Goal: Use online tool/utility: Utilize a website feature to perform a specific function

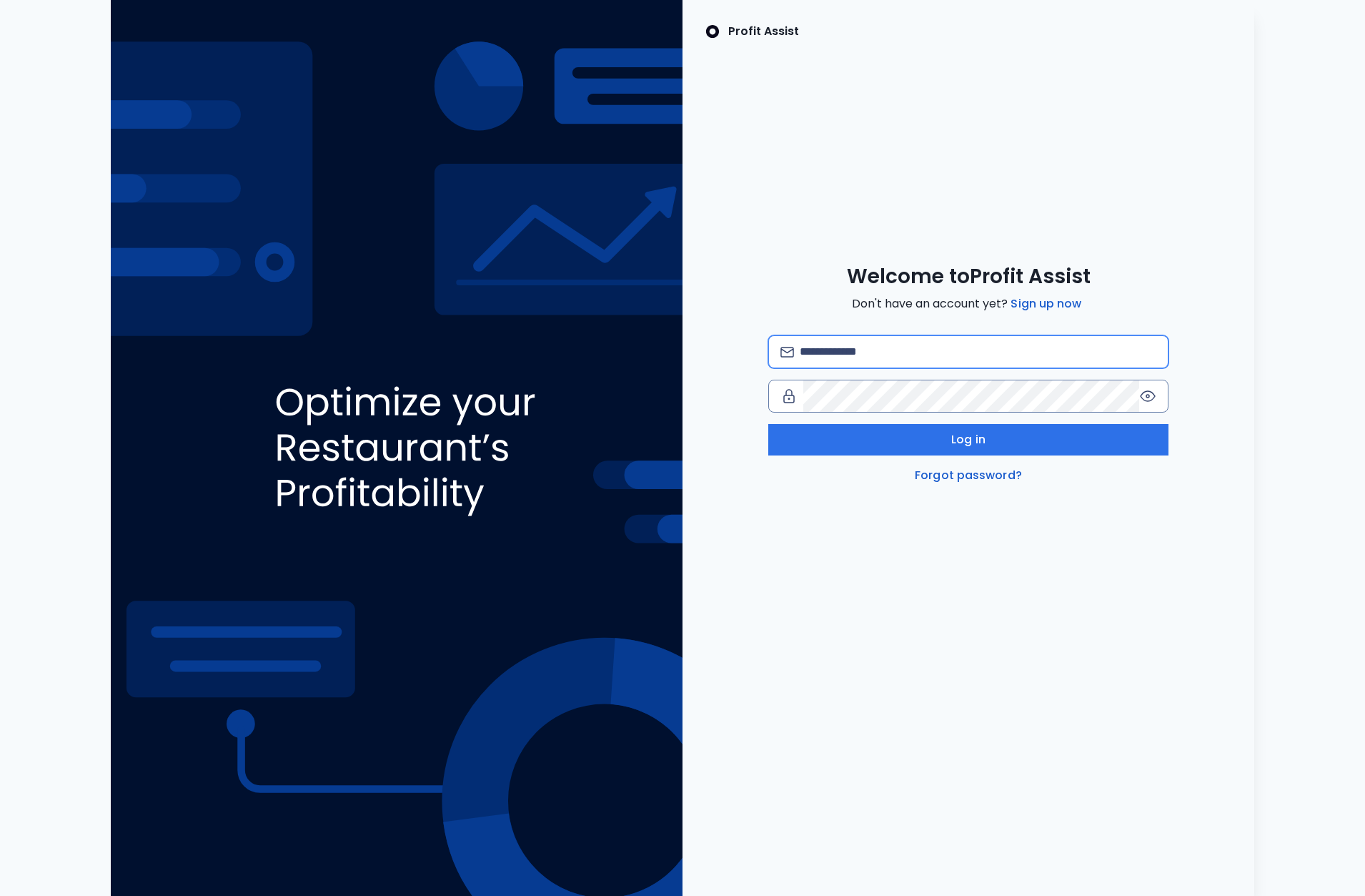
click at [905, 343] on input "email" at bounding box center [977, 351] width 356 height 31
type input "**********"
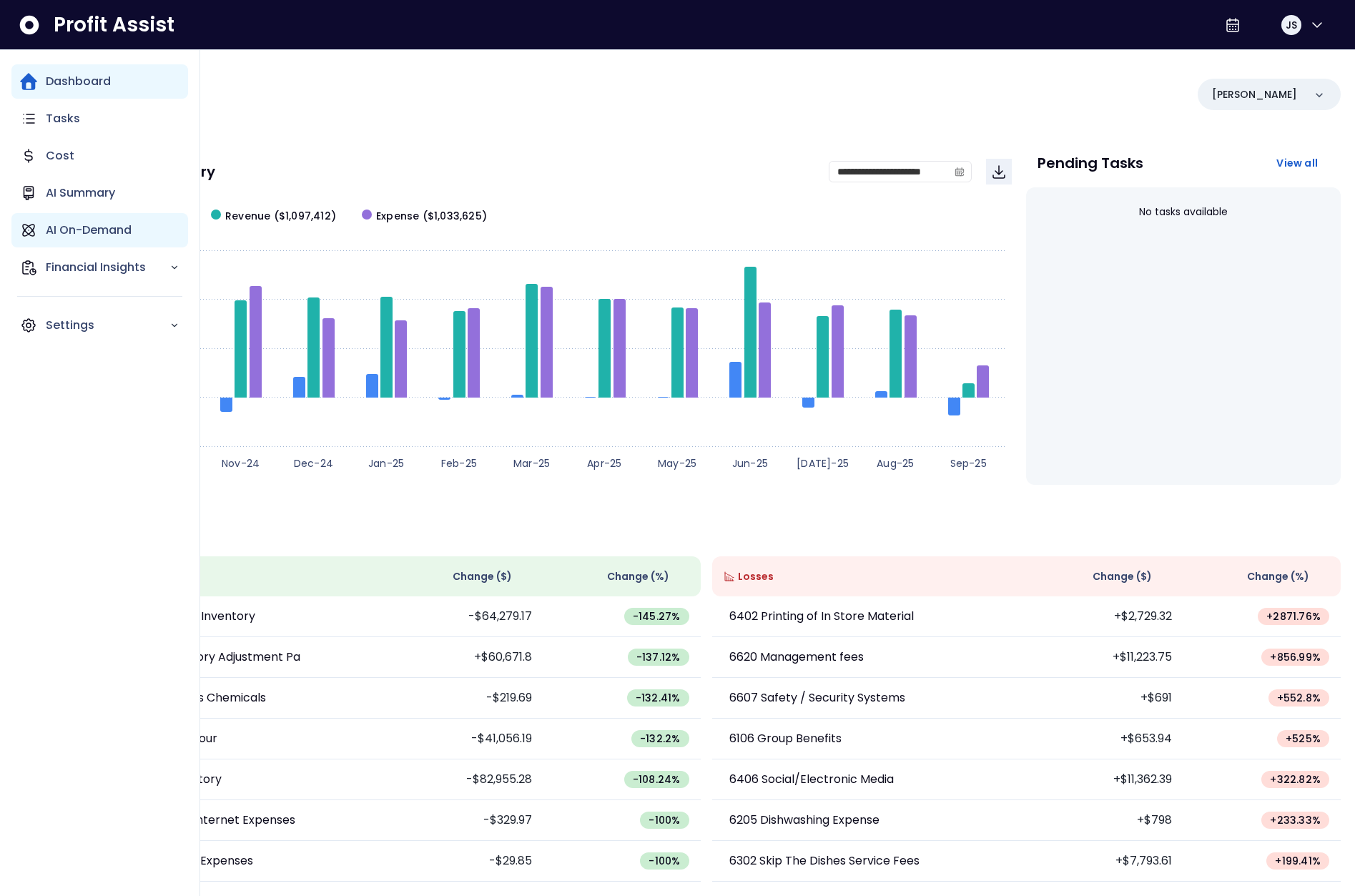
click at [82, 236] on p "AI On-Demand" at bounding box center [89, 230] width 86 height 17
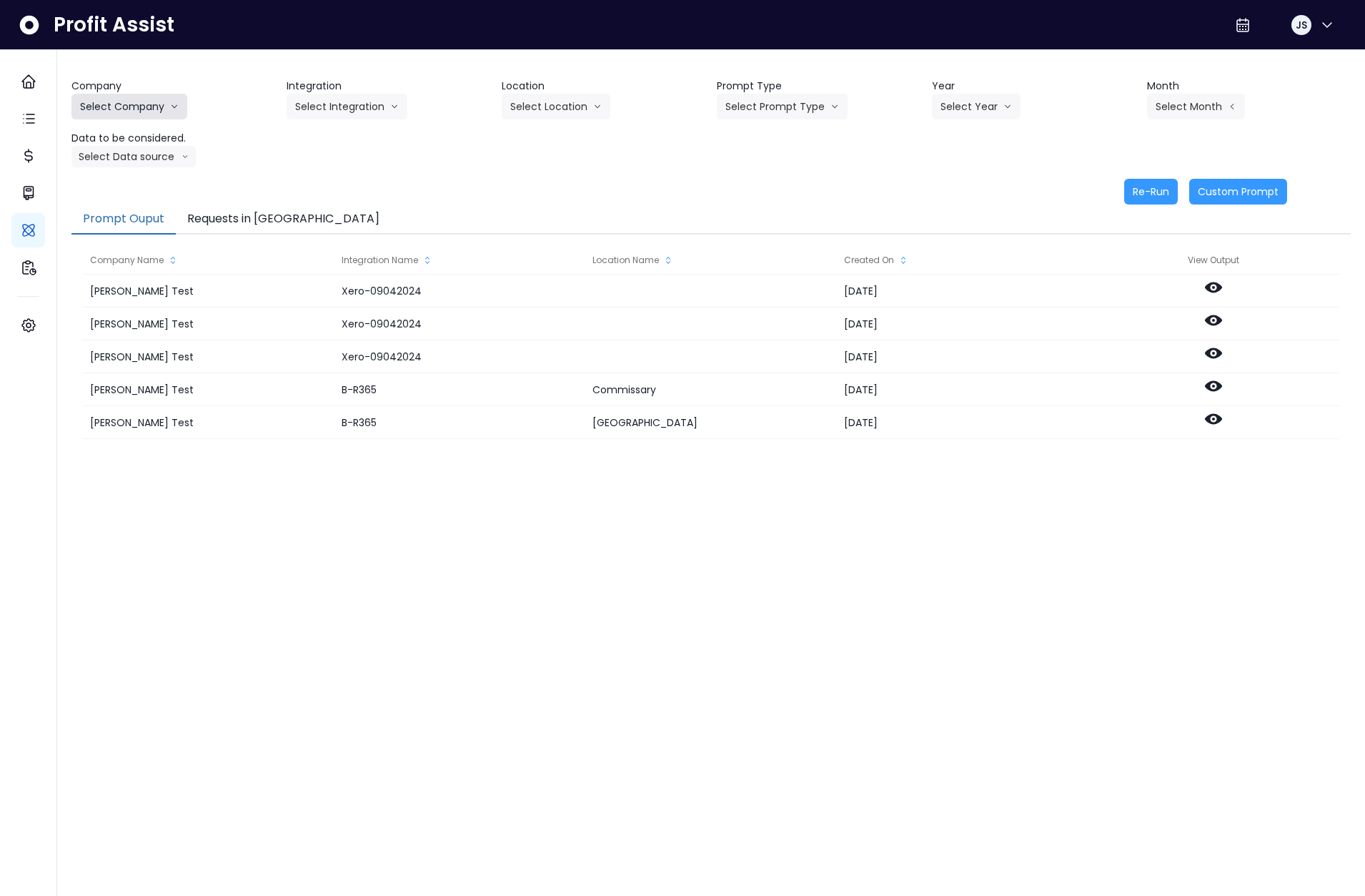
click at [120, 104] on button "Select Company" at bounding box center [129, 106] width 116 height 26
click at [129, 187] on span "SpotOn Demo" at bounding box center [131, 188] width 103 height 14
click at [347, 104] on button "Select Integration" at bounding box center [347, 106] width 121 height 26
click at [332, 139] on span "College" at bounding box center [337, 136] width 85 height 14
click at [566, 93] on button "Select Location" at bounding box center [556, 106] width 109 height 26
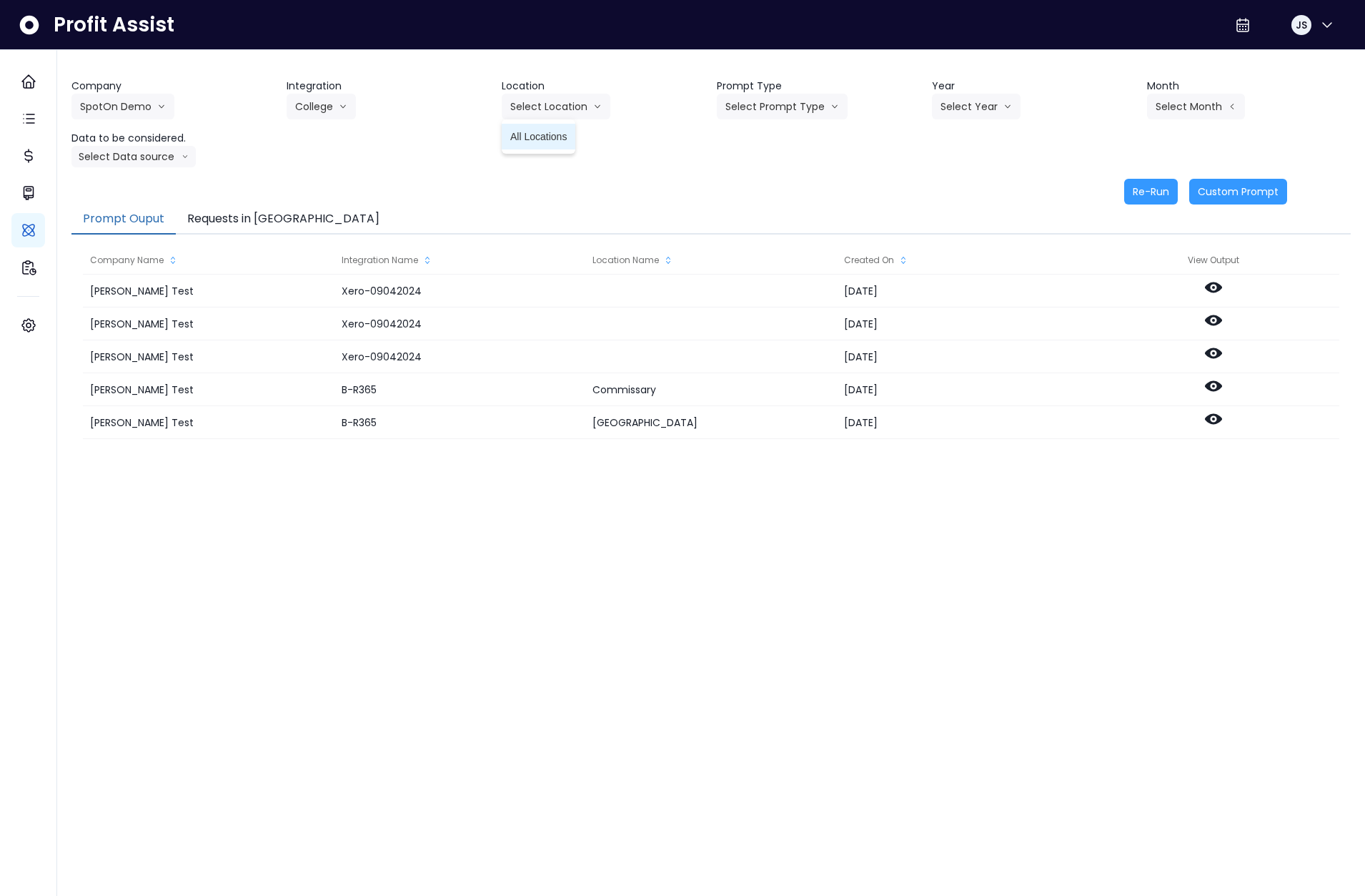
click at [543, 138] on span "All Locations" at bounding box center [539, 136] width 56 height 14
click at [756, 109] on button "Select Prompt Type" at bounding box center [782, 106] width 131 height 26
click at [774, 138] on span "Monthly Summary" at bounding box center [765, 136] width 81 height 14
click at [949, 106] on button "Select Year" at bounding box center [977, 106] width 89 height 26
click at [965, 189] on li "2025" at bounding box center [951, 188] width 39 height 26
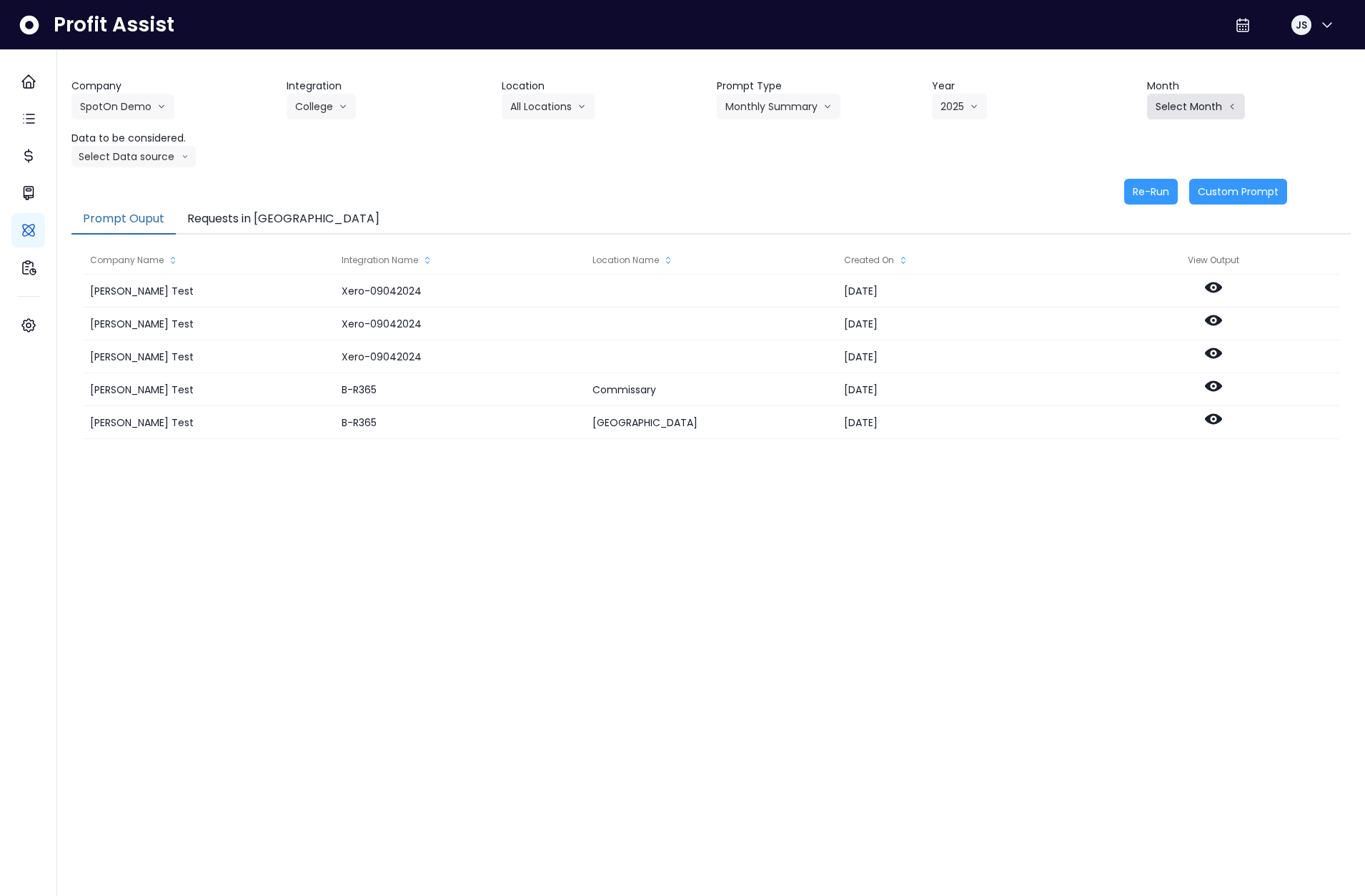
click at [1176, 104] on button "Select Month" at bounding box center [1196, 106] width 98 height 26
click at [1116, 324] on li "Sept" at bounding box center [1124, 316] width 45 height 26
click at [101, 157] on button "Select Data source" at bounding box center [133, 156] width 124 height 21
click at [149, 208] on span "Location Analysis" at bounding box center [127, 210] width 95 height 14
click at [1149, 201] on button "Re-Run" at bounding box center [1151, 191] width 53 height 26
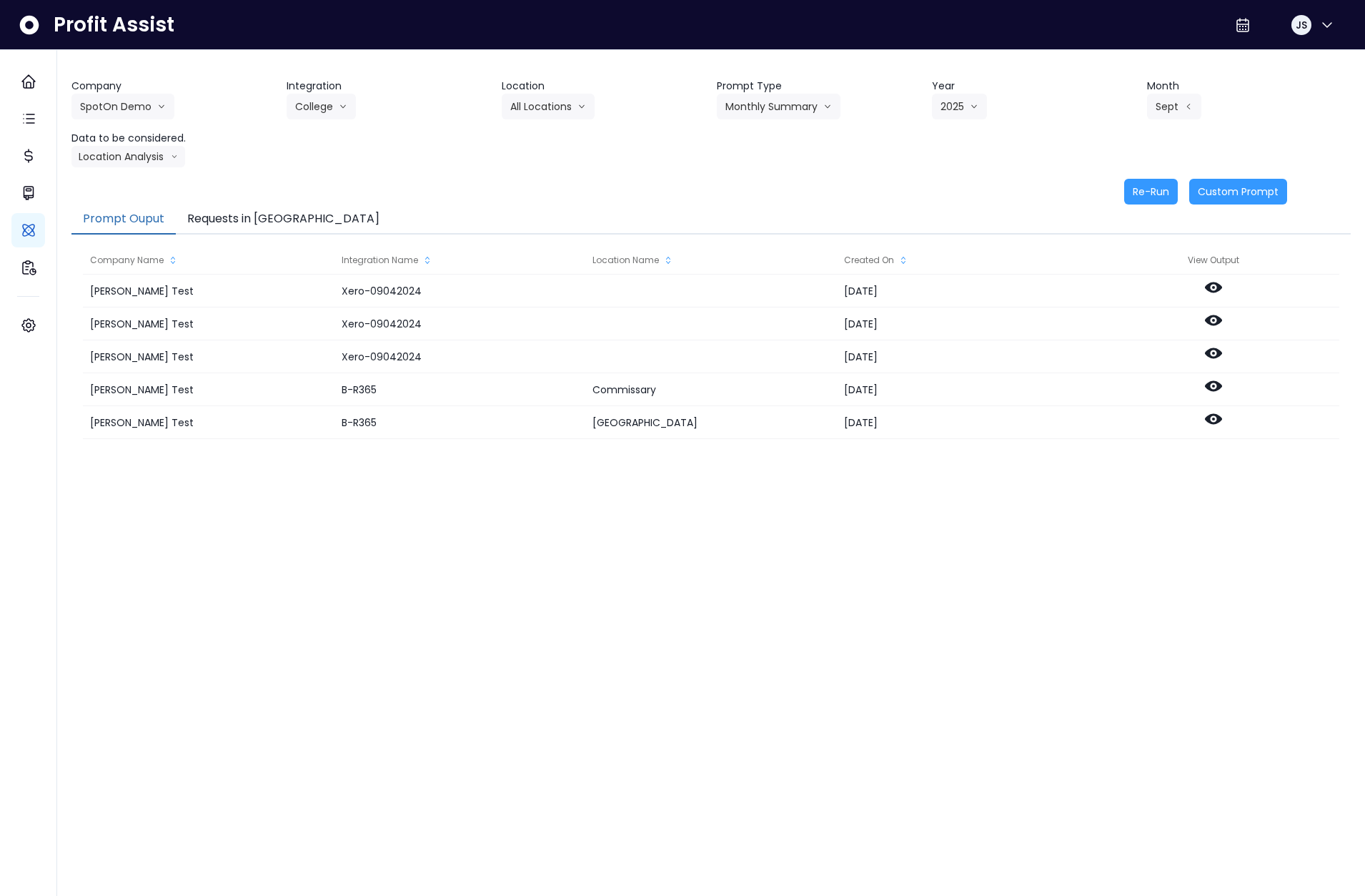
click at [239, 214] on button "Requests in [GEOGRAPHIC_DATA]" at bounding box center [283, 219] width 215 height 30
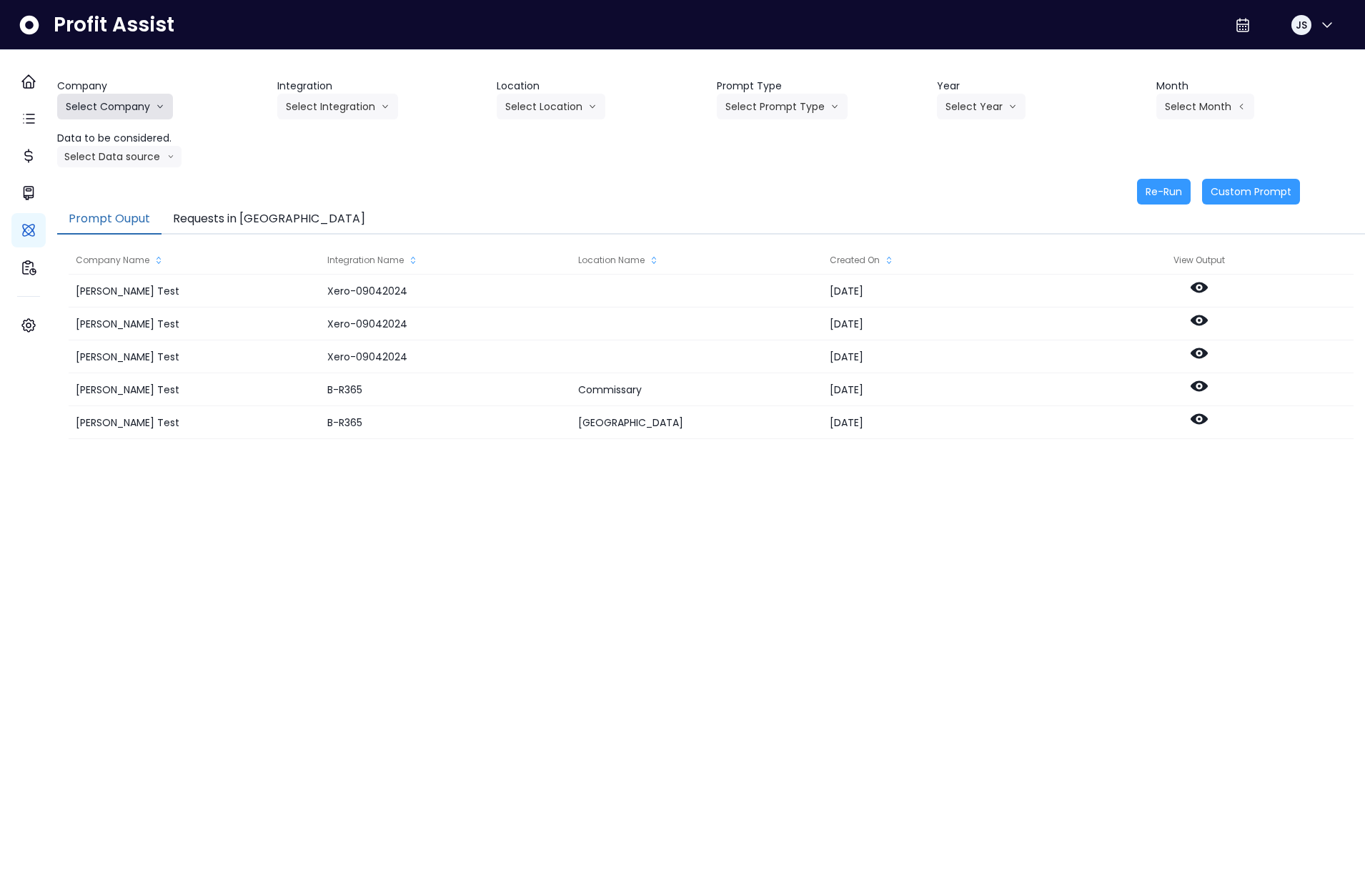
click at [134, 109] on button "Select Company" at bounding box center [115, 106] width 116 height 26
click at [119, 188] on span "SpotOn Demo" at bounding box center [117, 188] width 103 height 14
click at [308, 113] on button "Select Integration" at bounding box center [337, 106] width 121 height 26
click at [325, 133] on span "College" at bounding box center [328, 136] width 85 height 14
click at [573, 105] on button "Select Location" at bounding box center [551, 106] width 109 height 26
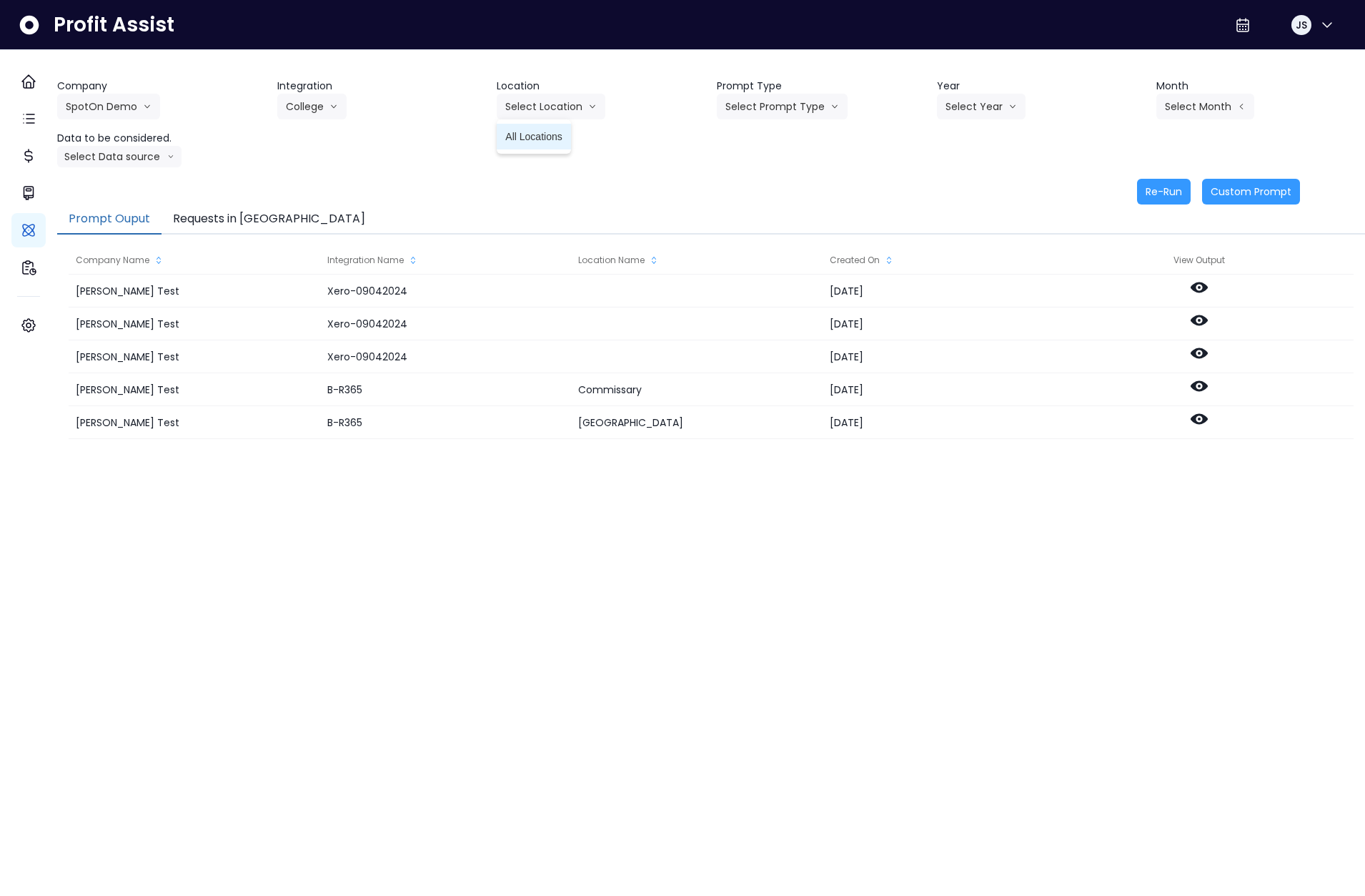
click at [558, 139] on span "All Locations" at bounding box center [534, 136] width 56 height 14
click at [814, 99] on button "Select Prompt Type" at bounding box center [782, 106] width 131 height 26
click at [765, 162] on span "Error Task" at bounding box center [765, 162] width 81 height 14
click at [969, 99] on button "Select Year" at bounding box center [982, 106] width 89 height 26
click at [965, 187] on li "2025" at bounding box center [957, 188] width 39 height 26
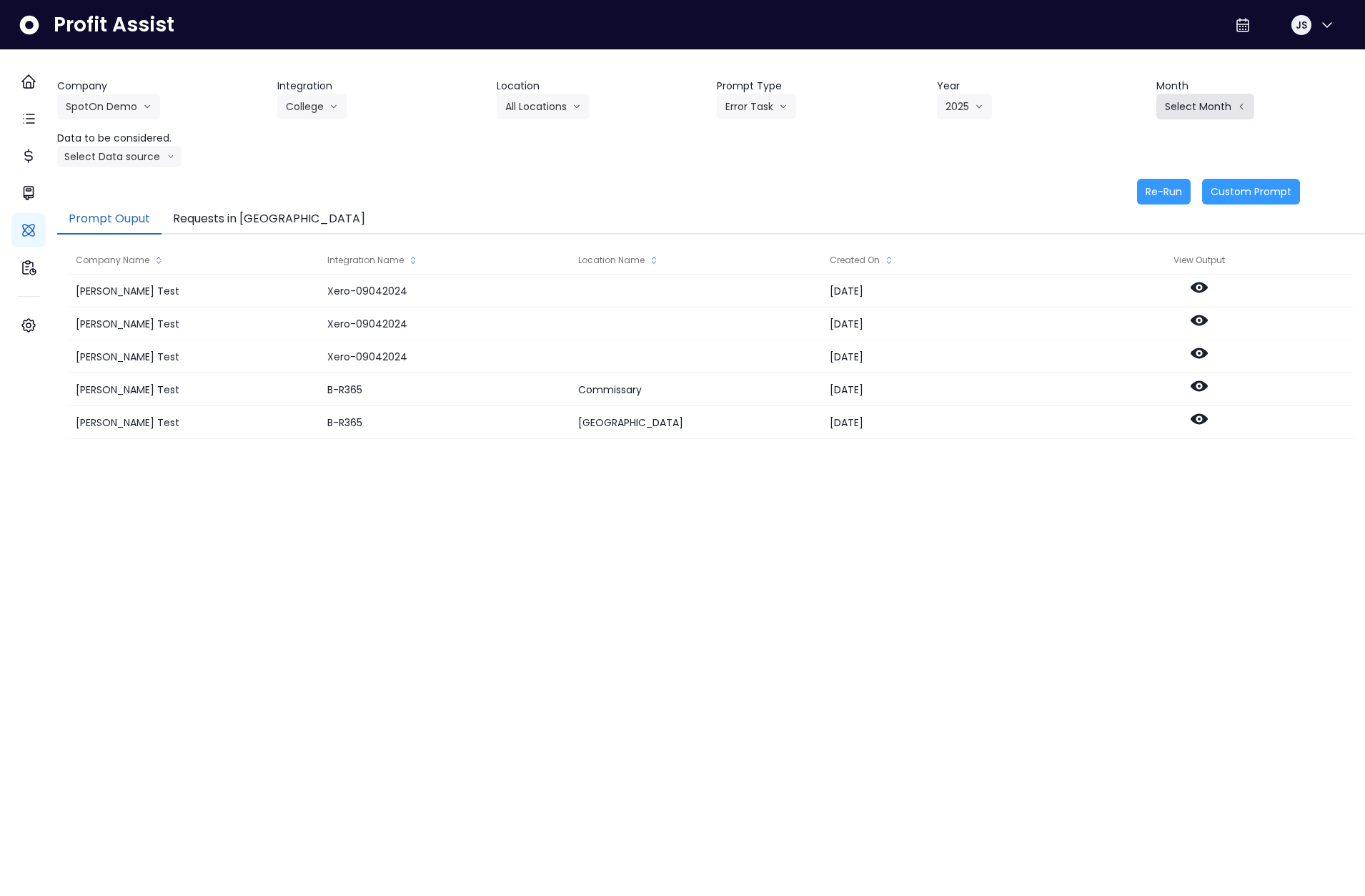
click at [1199, 113] on button "Select Month" at bounding box center [1206, 106] width 98 height 26
click at [1123, 280] on li "Aug" at bounding box center [1134, 291] width 45 height 26
click at [142, 155] on button "Select Data source" at bounding box center [119, 156] width 124 height 21
click at [139, 182] on span "Comparison overtime" at bounding box center [113, 184] width 95 height 14
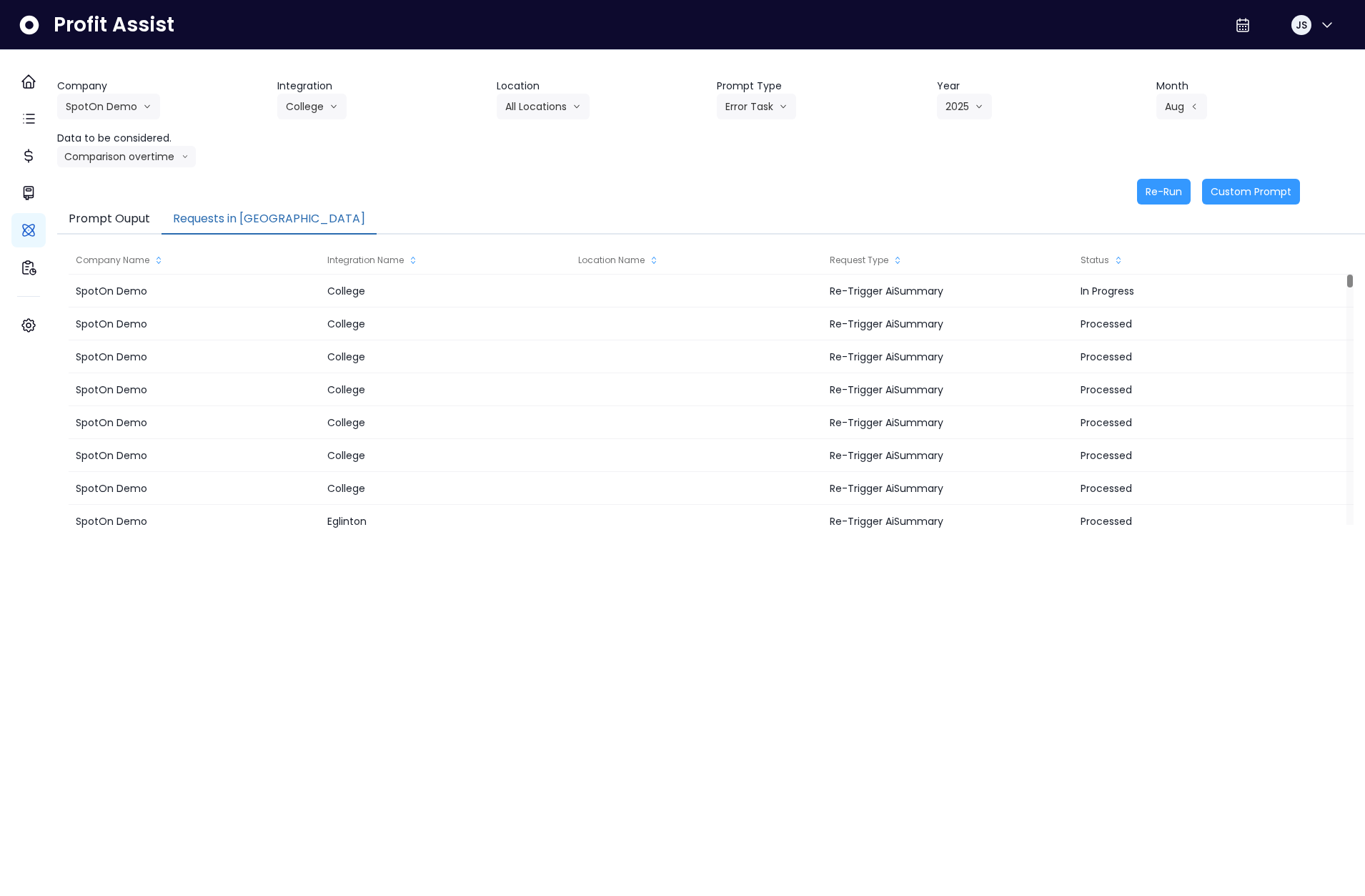
click at [252, 222] on button "Requests in [GEOGRAPHIC_DATA]" at bounding box center [269, 219] width 215 height 30
click at [1168, 189] on button "Re-Run" at bounding box center [1164, 191] width 53 height 26
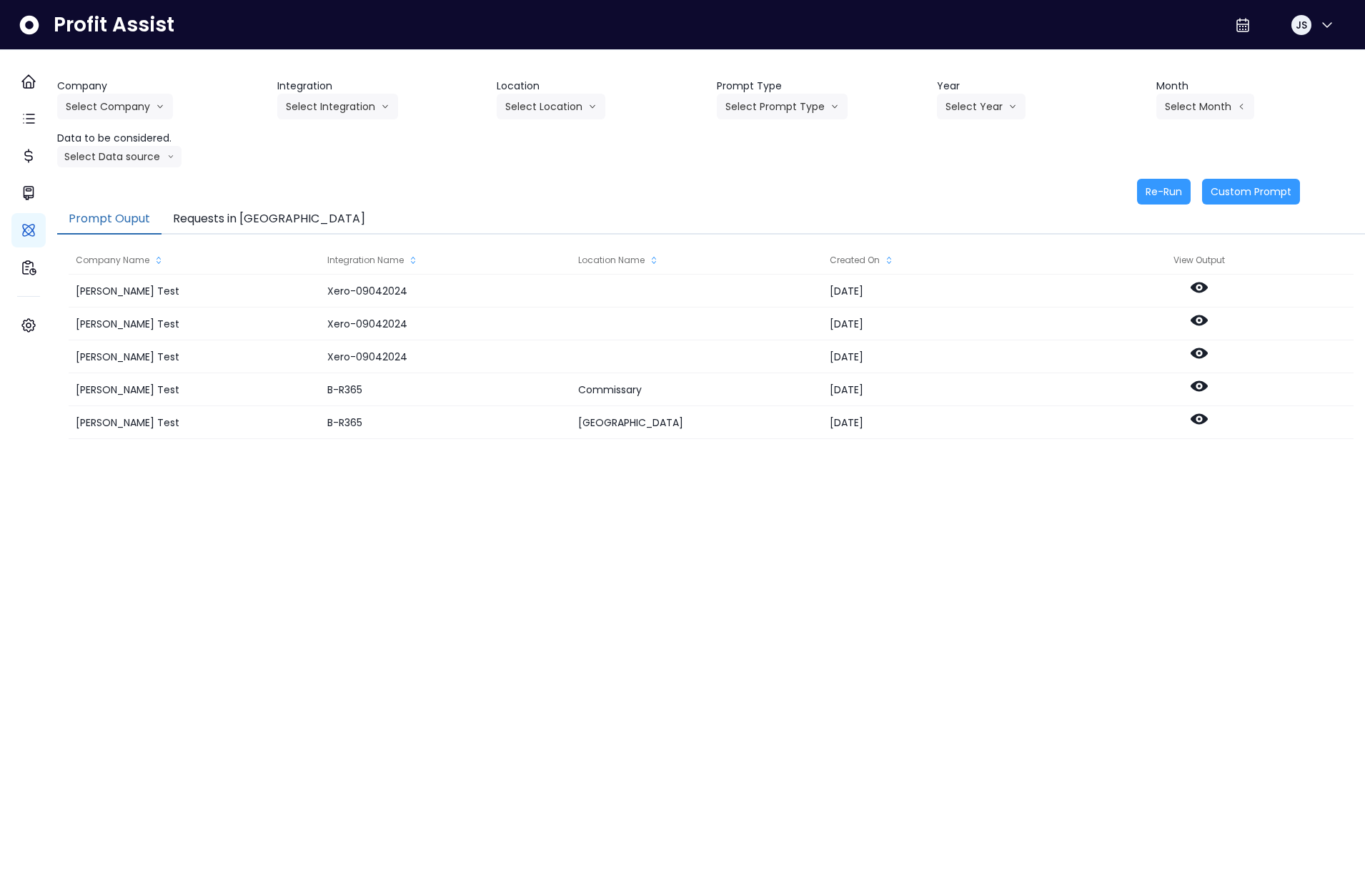
click at [276, 222] on button "Requests in [GEOGRAPHIC_DATA]" at bounding box center [269, 219] width 215 height 30
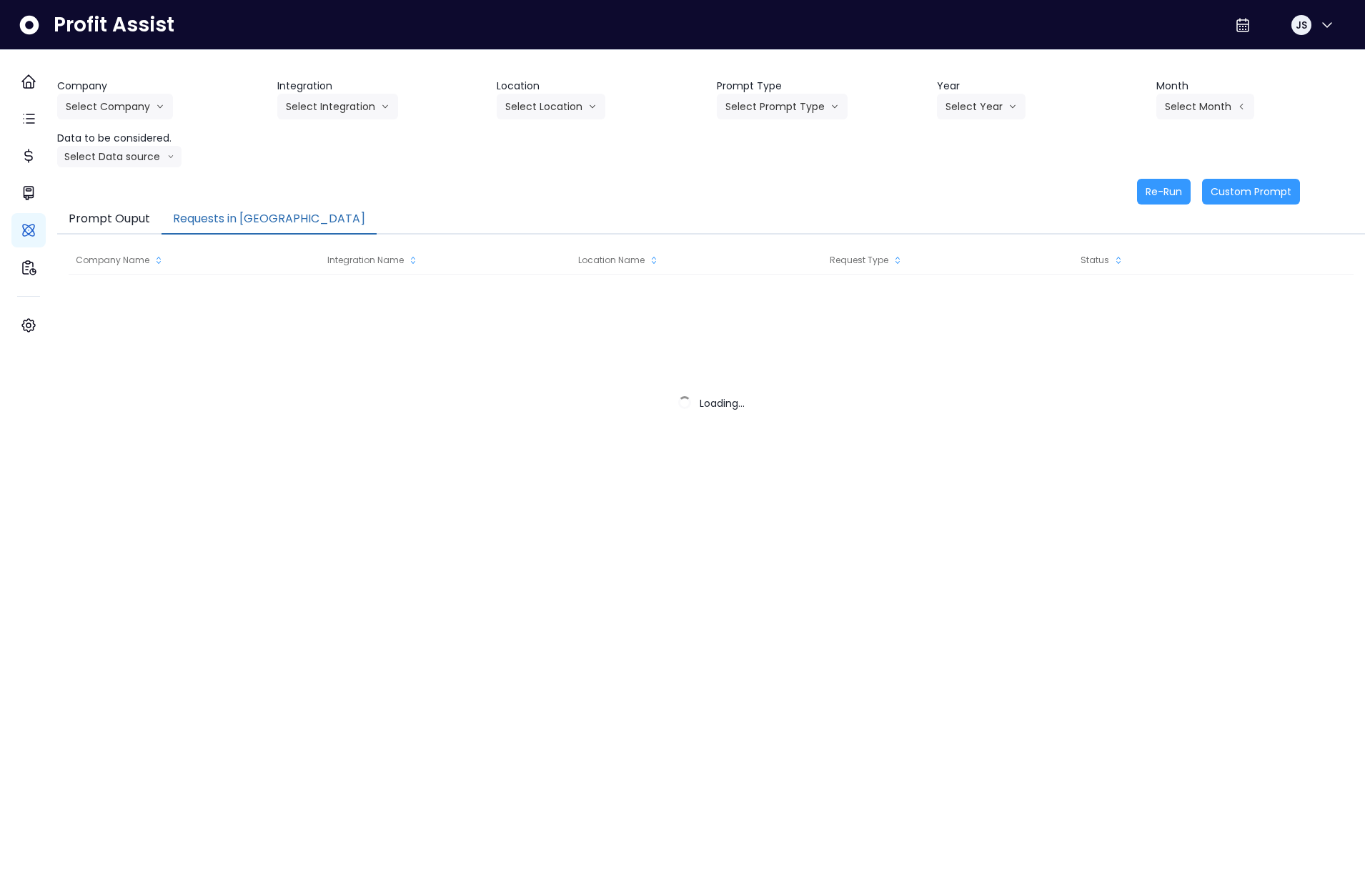
click at [233, 211] on button "Requests in [GEOGRAPHIC_DATA]" at bounding box center [269, 219] width 215 height 30
